Goal: Find specific page/section: Find specific page/section

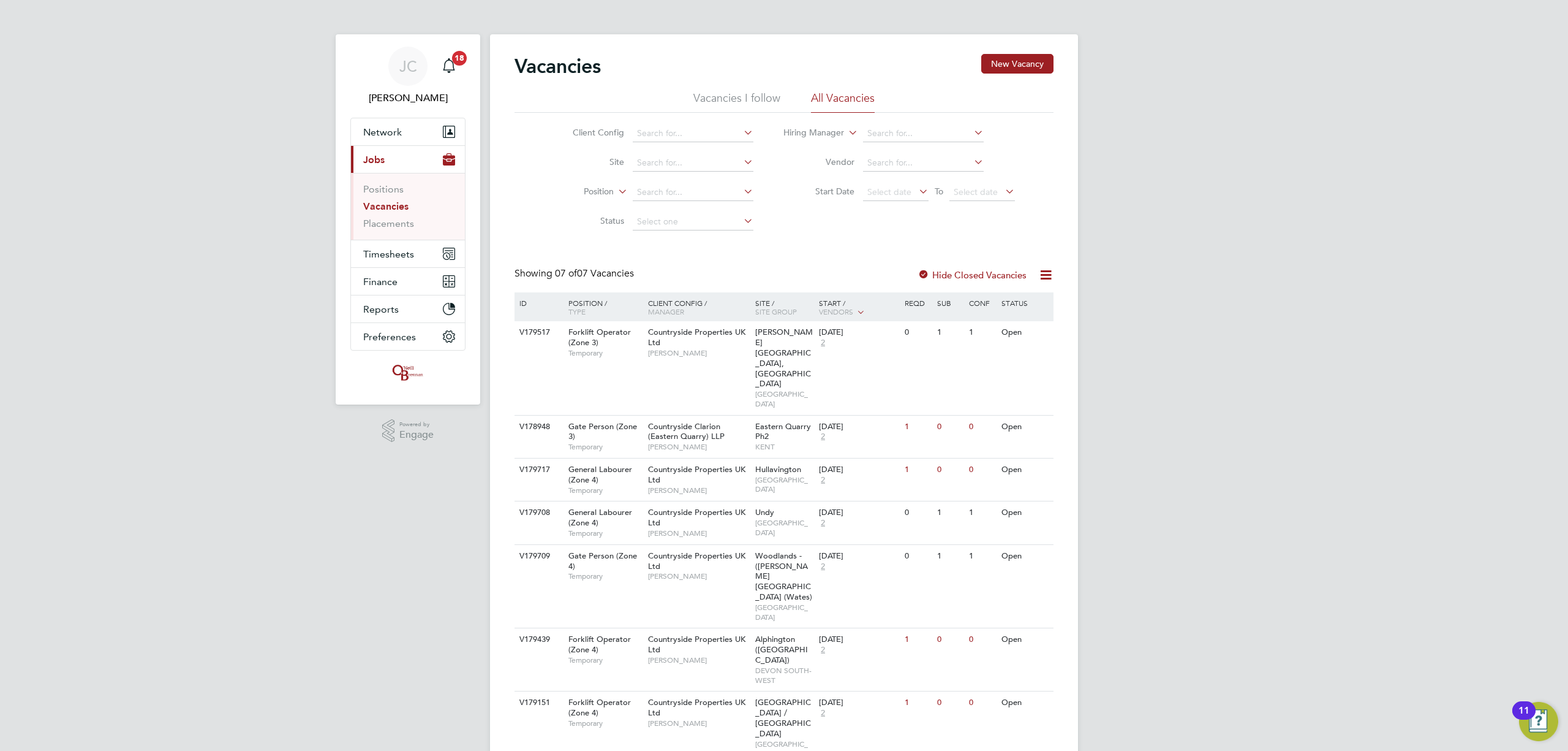
drag, startPoint x: 1175, startPoint y: 317, endPoint x: 1176, endPoint y: 326, distance: 9.1
click at [1176, 326] on div "[PERSON_NAME] Notifications 18 Applications: Network Team Members Businesses Si…" at bounding box center [784, 404] width 1568 height 809
click at [1188, 307] on div "[PERSON_NAME] Notifications 18 Applications: Network Team Members Businesses Si…" at bounding box center [784, 404] width 1568 height 809
click at [1190, 307] on div "[PERSON_NAME] Notifications 18 Applications: Network Team Members Businesses Si…" at bounding box center [784, 404] width 1568 height 809
